Goal: Task Accomplishment & Management: Manage account settings

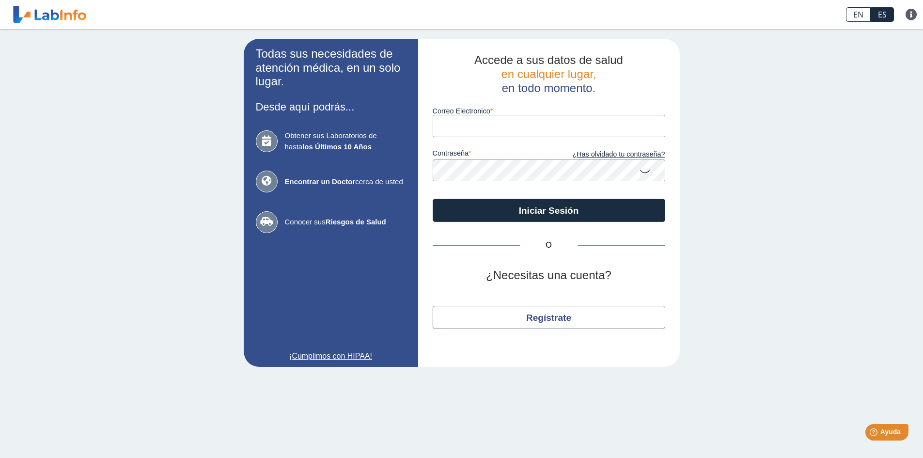
click at [448, 123] on input "Correo Electronico" at bounding box center [548, 126] width 232 height 22
click at [478, 132] on input "juanfcorosariosantiago" at bounding box center [548, 126] width 232 height 22
click at [469, 130] on input "juanfcorosariosantiago" at bounding box center [548, 126] width 232 height 22
click at [562, 125] on input "juanfcor@gmail.comosariosantiago" at bounding box center [548, 126] width 232 height 22
type input "[EMAIL_ADDRESS][DOMAIN_NAME]"
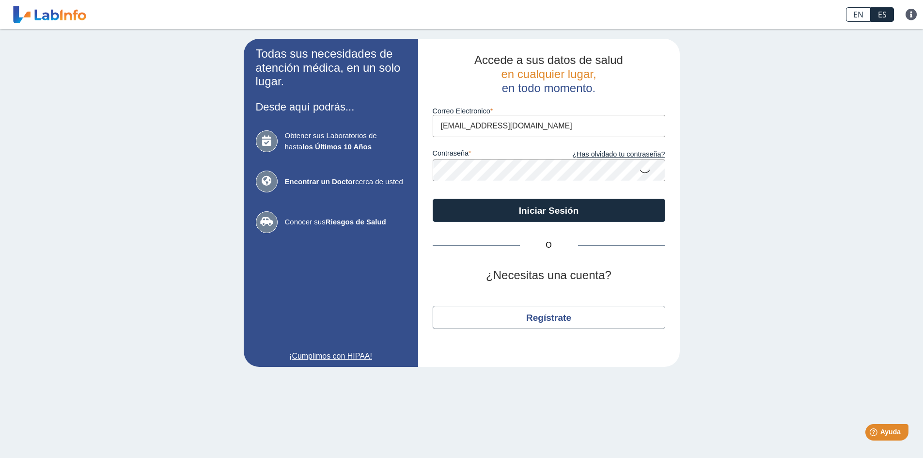
click at [647, 173] on icon at bounding box center [645, 170] width 12 height 19
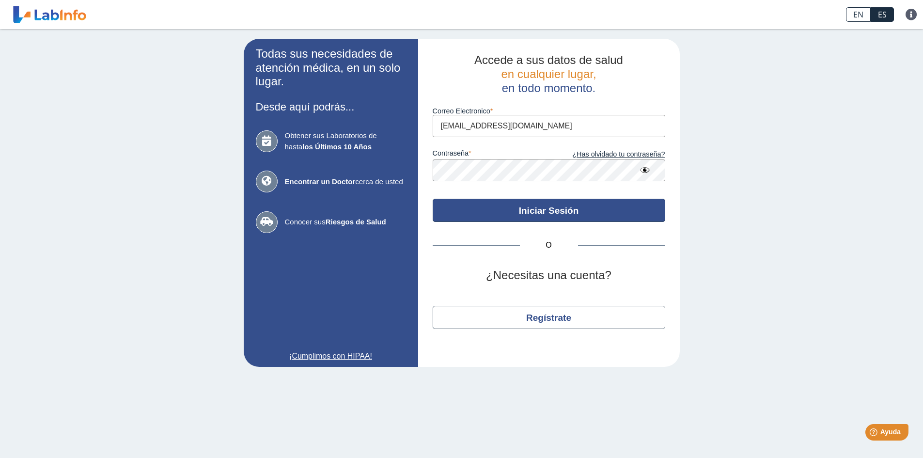
click at [533, 206] on button "Iniciar Sesión" at bounding box center [548, 210] width 232 height 23
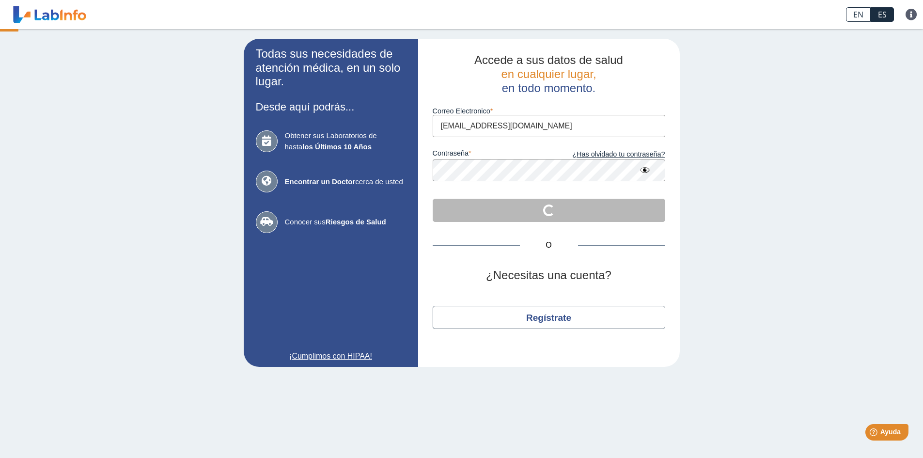
click at [533, 206] on form "Correo Electronico [EMAIL_ADDRESS][DOMAIN_NAME] contraseña ¿Has olvidado tu con…" at bounding box center [548, 158] width 232 height 127
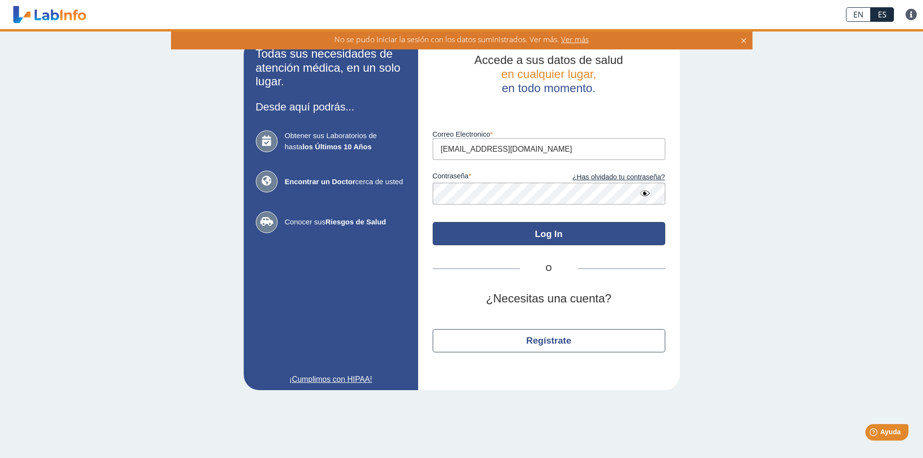
click at [533, 206] on form "Luego de varios intentos fallidos, su cuenta será bloqueada por 20 minutos. Cor…" at bounding box center [548, 170] width 232 height 150
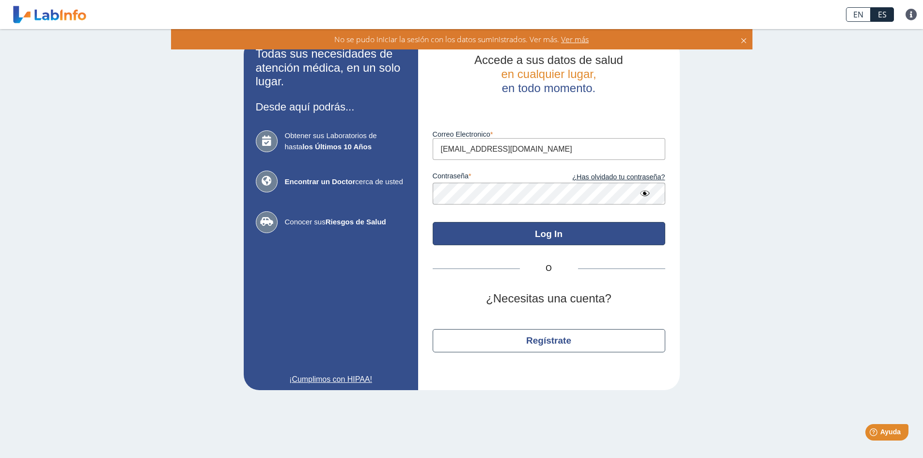
click at [529, 231] on button "Log In" at bounding box center [548, 233] width 232 height 23
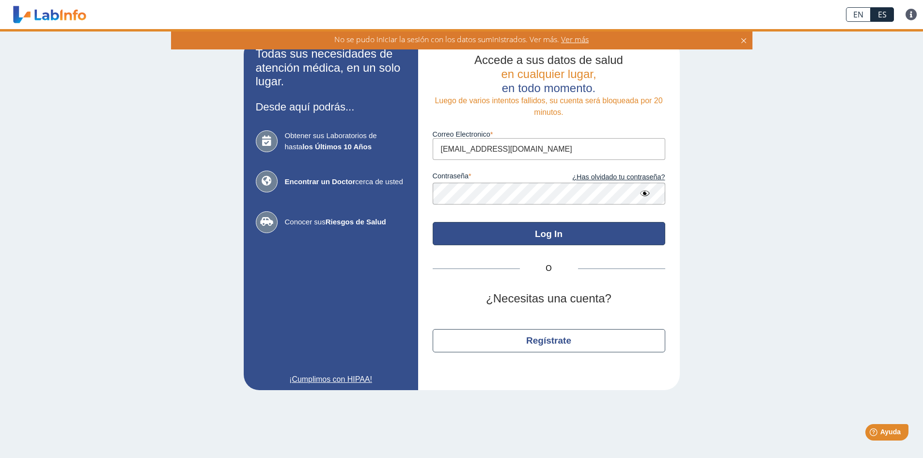
click at [529, 231] on button "Log In" at bounding box center [548, 233] width 232 height 23
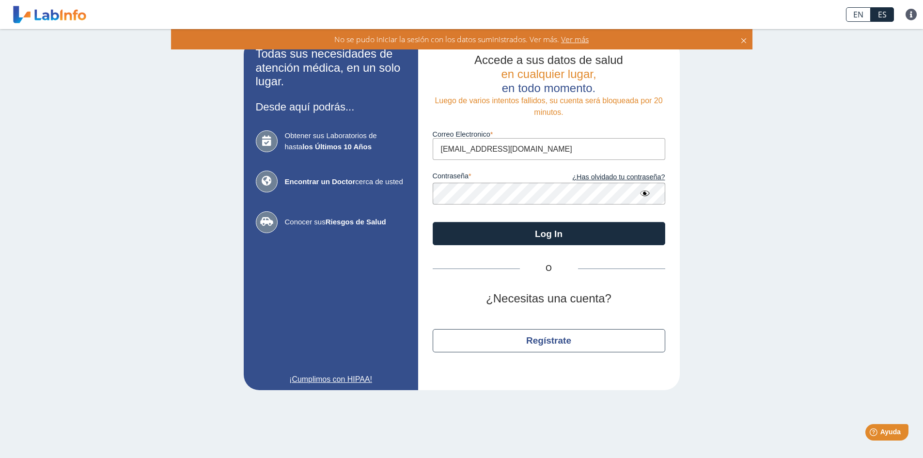
click at [577, 41] on span "Ver más" at bounding box center [574, 39] width 30 height 11
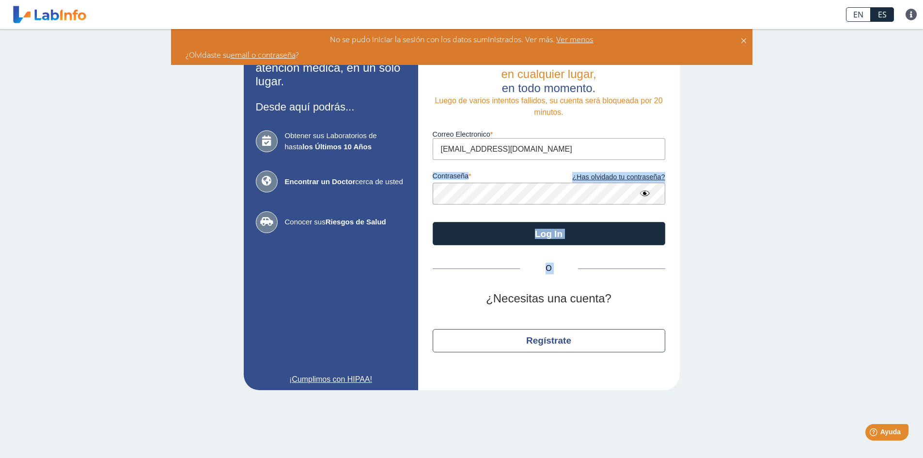
drag, startPoint x: 492, startPoint y: 252, endPoint x: 481, endPoint y: 300, distance: 49.0
click at [472, 288] on div "Accede a sus datos de salud en cualquier lugar, en todo momento. Luego de vario…" at bounding box center [549, 214] width 262 height 351
click at [743, 38] on icon at bounding box center [743, 39] width 8 height 11
